Goal: Task Accomplishment & Management: Complete application form

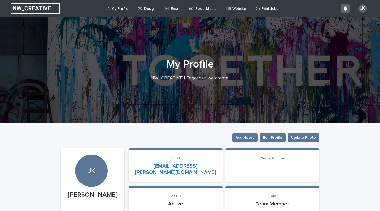
click at [171, 11] on p "Email" at bounding box center [175, 5] width 8 height 11
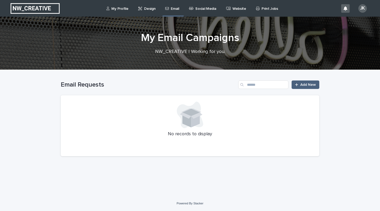
click at [306, 85] on span "Add New" at bounding box center [309, 85] width 16 height 4
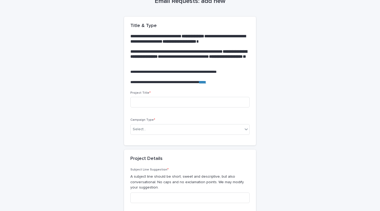
scroll to position [35, 0]
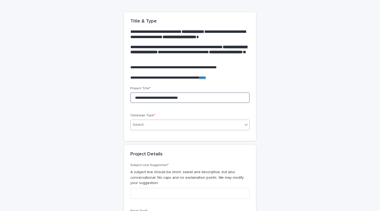
type input "**********"
click at [147, 123] on div "Select..." at bounding box center [187, 124] width 112 height 9
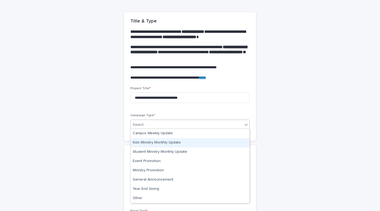
click at [152, 141] on div "Kids Ministry Monthly Update" at bounding box center [190, 142] width 119 height 9
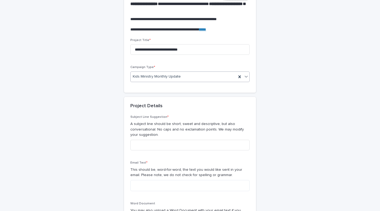
scroll to position [88, 0]
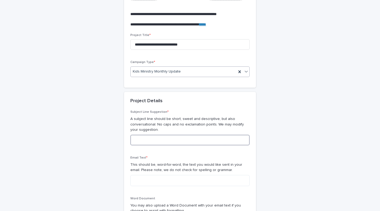
click at [148, 136] on input at bounding box center [189, 139] width 119 height 11
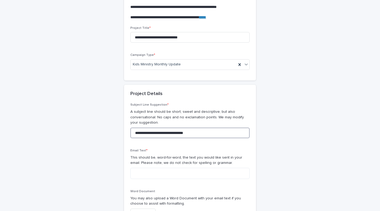
scroll to position [96, 0]
click at [180, 130] on input "**********" at bounding box center [189, 132] width 119 height 11
click at [190, 130] on input "**********" at bounding box center [189, 132] width 119 height 11
click at [169, 129] on input "**********" at bounding box center [189, 132] width 119 height 11
click at [201, 130] on input "**********" at bounding box center [189, 132] width 119 height 11
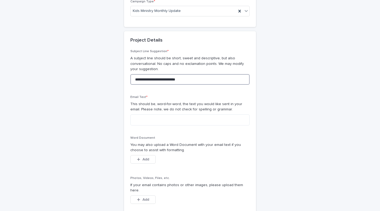
scroll to position [153, 0]
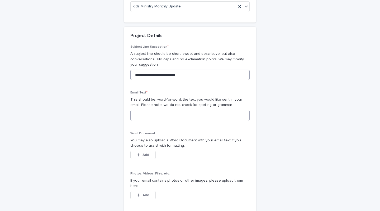
type input "**********"
click at [157, 110] on textarea at bounding box center [189, 115] width 119 height 11
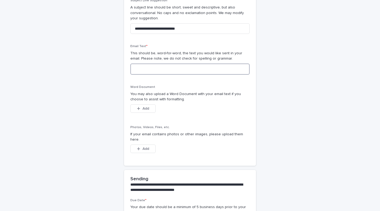
scroll to position [200, 0]
click at [148, 67] on textarea at bounding box center [189, 68] width 119 height 11
paste textarea "**********"
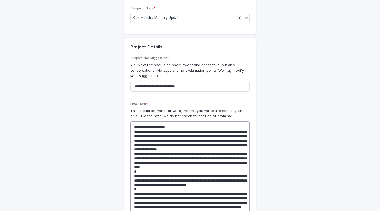
scroll to position [156, 0]
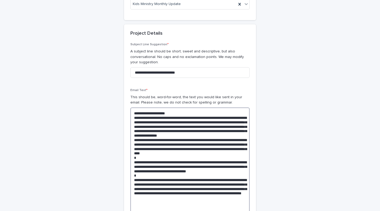
click at [176, 110] on textarea at bounding box center [189, 163] width 119 height 113
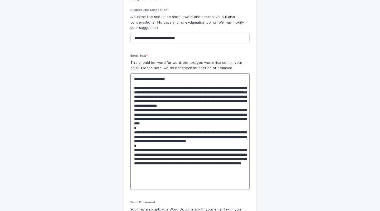
scroll to position [192, 0]
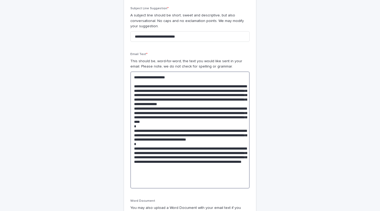
click at [156, 102] on textarea at bounding box center [189, 129] width 119 height 117
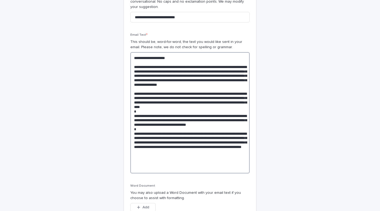
scroll to position [212, 0]
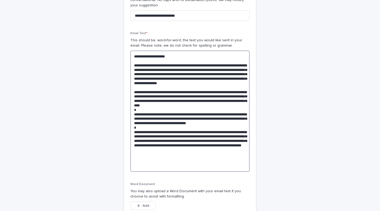
click at [229, 105] on textarea at bounding box center [189, 110] width 119 height 121
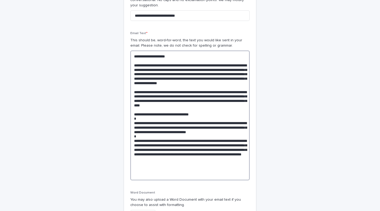
click at [159, 132] on textarea at bounding box center [189, 114] width 119 height 129
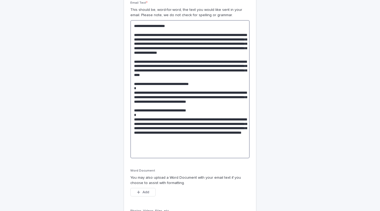
scroll to position [248, 0]
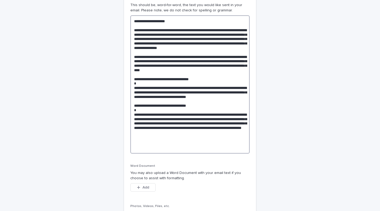
click at [159, 137] on textarea at bounding box center [189, 84] width 119 height 138
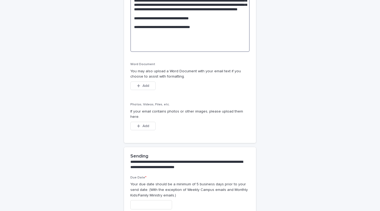
scroll to position [368, 0]
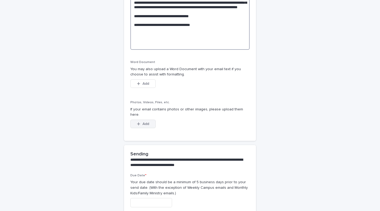
type textarea "**********"
click at [147, 122] on span "Add" at bounding box center [146, 124] width 7 height 4
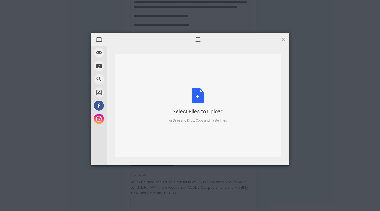
click at [197, 97] on div "Select Files to Upload or Drag and Drop, Copy and Paste Files" at bounding box center [198, 105] width 58 height 35
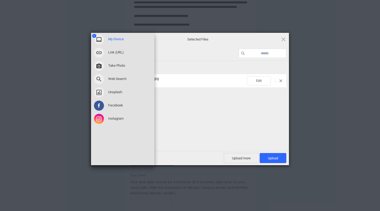
click at [117, 39] on span "My Device" at bounding box center [116, 39] width 16 height 5
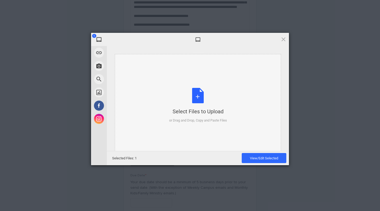
click at [195, 96] on div "Select Files to Upload or Drag and Drop, Copy and Paste Files" at bounding box center [198, 105] width 58 height 35
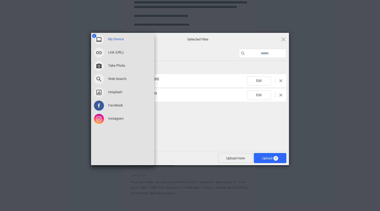
click at [115, 39] on span "My Device" at bounding box center [116, 39] width 16 height 5
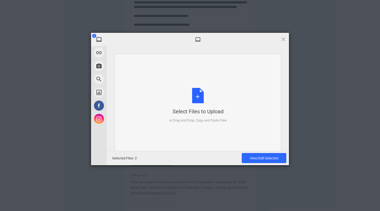
click at [200, 95] on div "Select Files to Upload or Drag and Drop, Copy and Paste Files" at bounding box center [198, 105] width 58 height 35
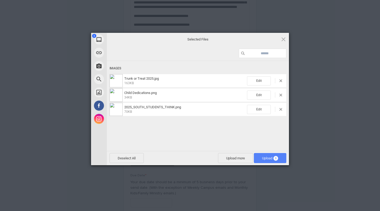
click at [270, 156] on span "Upload 3" at bounding box center [270, 158] width 16 height 4
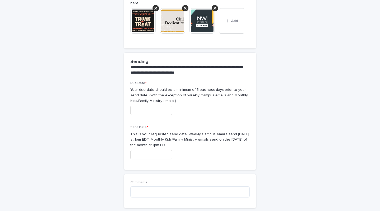
scroll to position [476, 0]
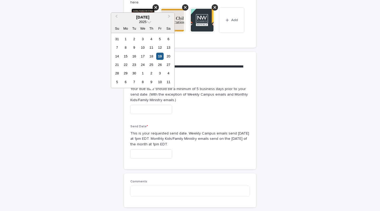
click at [160, 57] on div "19" at bounding box center [159, 56] width 7 height 7
type input "**********"
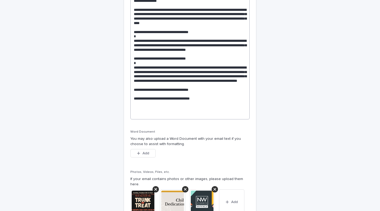
scroll to position [294, 0]
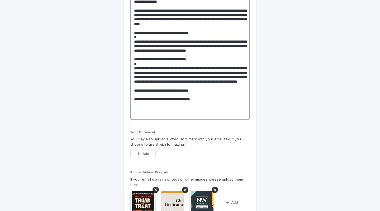
drag, startPoint x: 220, startPoint y: 82, endPoint x: 195, endPoint y: 73, distance: 26.3
click at [195, 73] on textarea at bounding box center [189, 44] width 119 height 151
click at [203, 76] on textarea at bounding box center [189, 44] width 119 height 151
drag, startPoint x: 218, startPoint y: 81, endPoint x: 188, endPoint y: 77, distance: 29.8
click at [188, 77] on textarea at bounding box center [189, 44] width 119 height 151
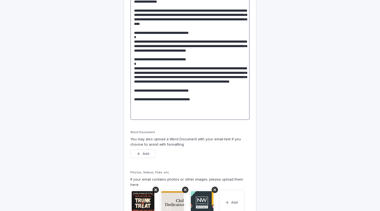
click at [215, 77] on textarea at bounding box center [189, 44] width 119 height 151
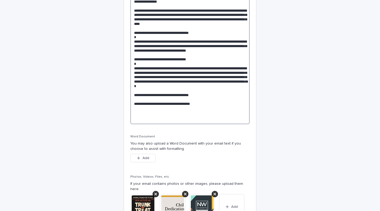
click at [177, 90] on textarea at bounding box center [189, 46] width 119 height 155
click at [201, 86] on textarea at bounding box center [189, 46] width 119 height 155
click at [202, 86] on textarea at bounding box center [189, 46] width 119 height 155
click at [189, 90] on textarea at bounding box center [189, 46] width 119 height 155
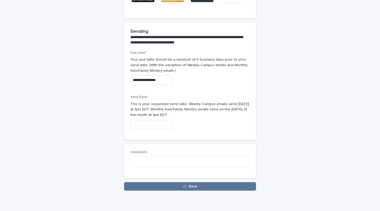
scroll to position [512, 0]
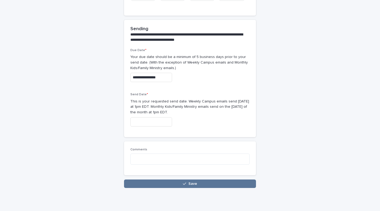
type textarea "**********"
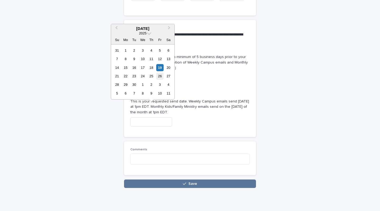
click at [161, 75] on div "26" at bounding box center [159, 75] width 7 height 7
type input "**********"
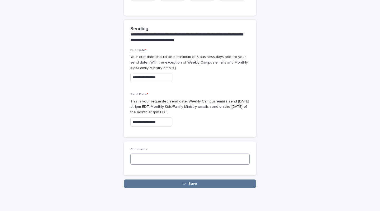
click at [157, 153] on textarea at bounding box center [189, 158] width 119 height 11
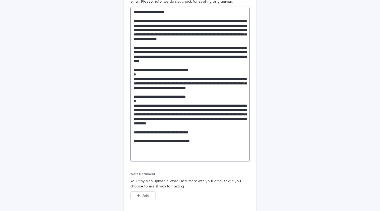
scroll to position [256, 0]
type textarea "**********"
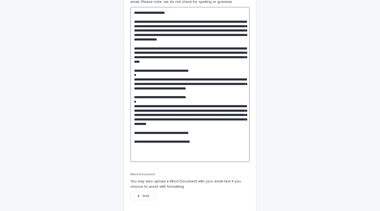
drag, startPoint x: 155, startPoint y: 129, endPoint x: 134, endPoint y: 106, distance: 31.1
click at [134, 106] on textarea at bounding box center [189, 84] width 119 height 155
click at [213, 136] on textarea at bounding box center [189, 84] width 119 height 155
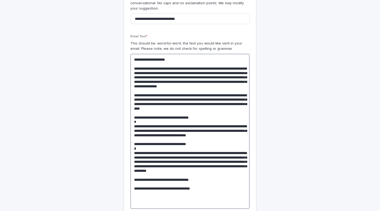
scroll to position [210, 0]
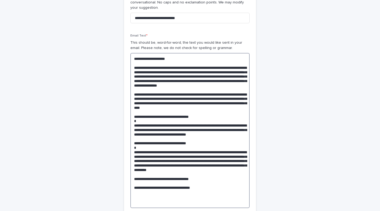
click at [140, 55] on textarea at bounding box center [189, 130] width 119 height 155
click at [178, 56] on textarea at bounding box center [189, 130] width 119 height 155
click at [192, 102] on textarea at bounding box center [189, 130] width 119 height 155
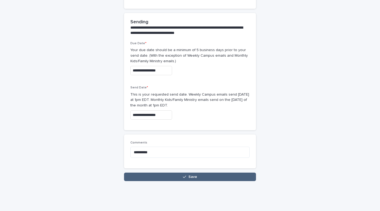
type textarea "**********"
click at [195, 175] on span "Save" at bounding box center [193, 177] width 9 height 4
